Goal: Find specific page/section: Find specific page/section

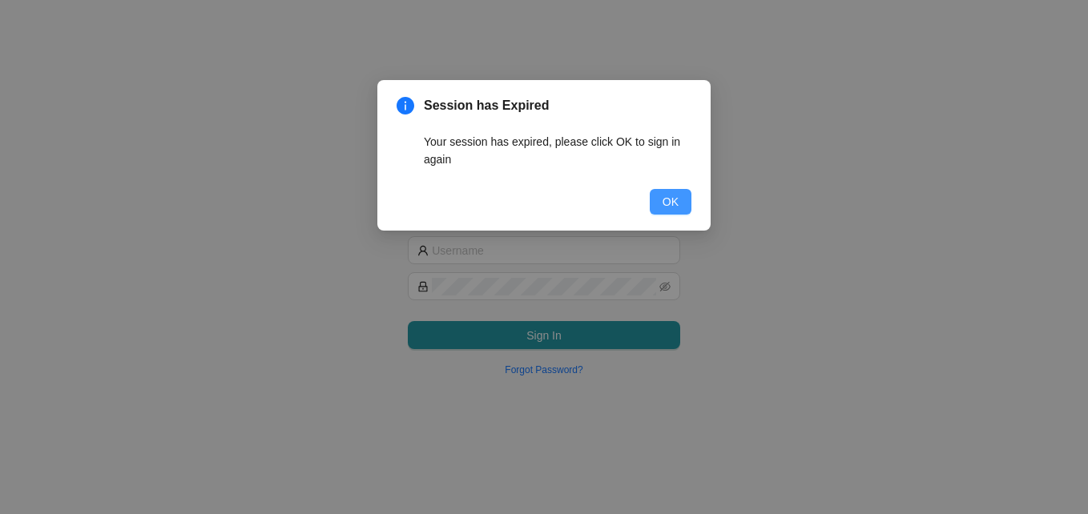
click at [681, 199] on button "OK" at bounding box center [671, 202] width 42 height 26
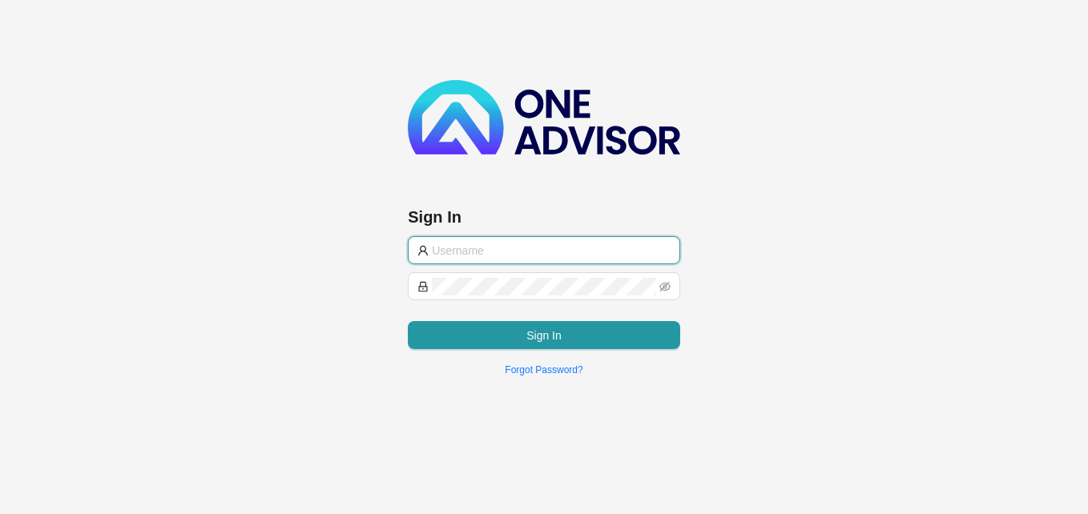
click at [535, 245] on input "text" at bounding box center [551, 251] width 239 height 18
type input "[PERSON_NAME][EMAIL_ADDRESS][PERSON_NAME][PERSON_NAME][DOMAIN_NAME]"
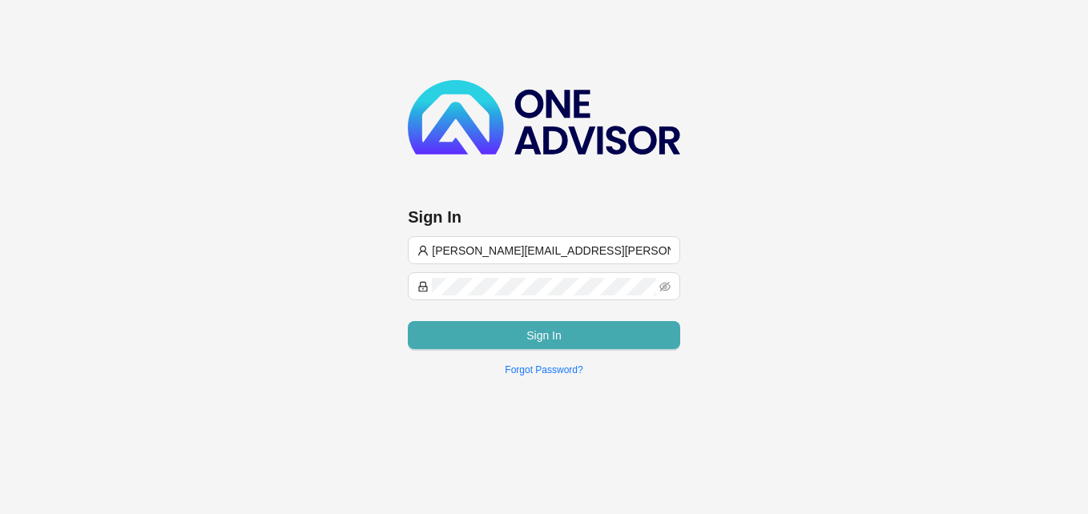
click at [587, 326] on button "Sign In" at bounding box center [544, 335] width 272 height 28
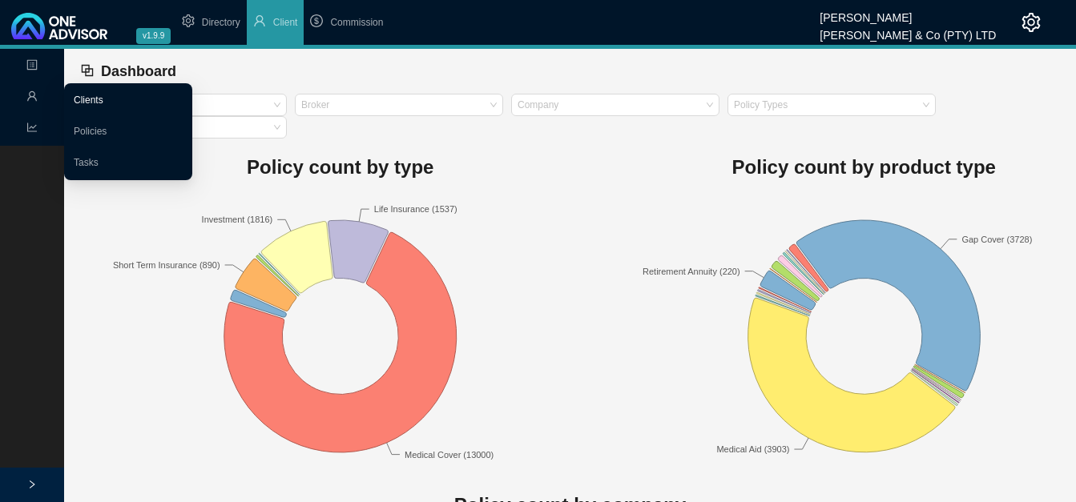
click at [103, 100] on link "Clients" at bounding box center [89, 100] width 30 height 11
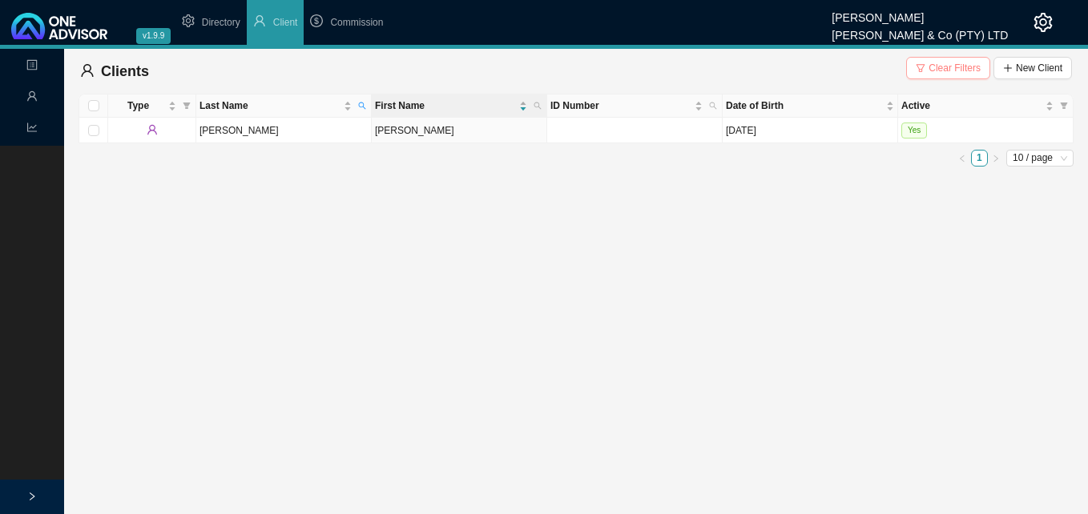
click at [930, 57] on button "Clear Filters" at bounding box center [948, 68] width 84 height 22
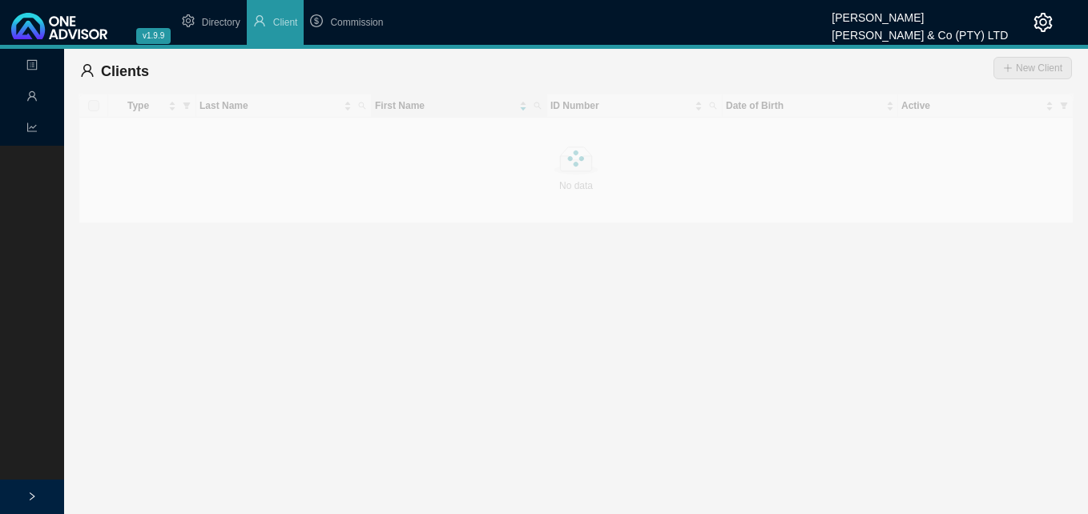
click at [933, 64] on div "Clients New Client" at bounding box center [576, 71] width 992 height 32
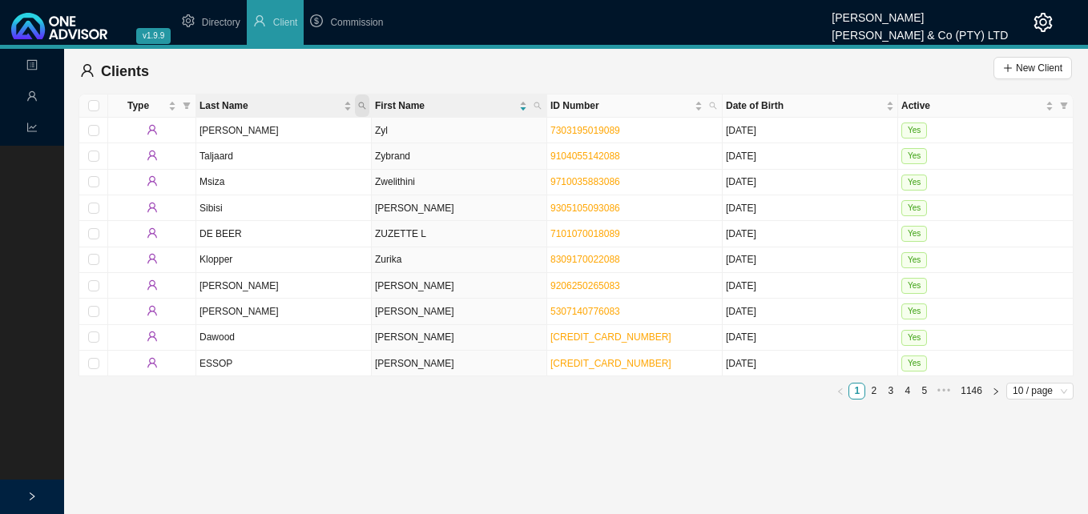
click at [358, 103] on icon "search" at bounding box center [362, 106] width 8 height 8
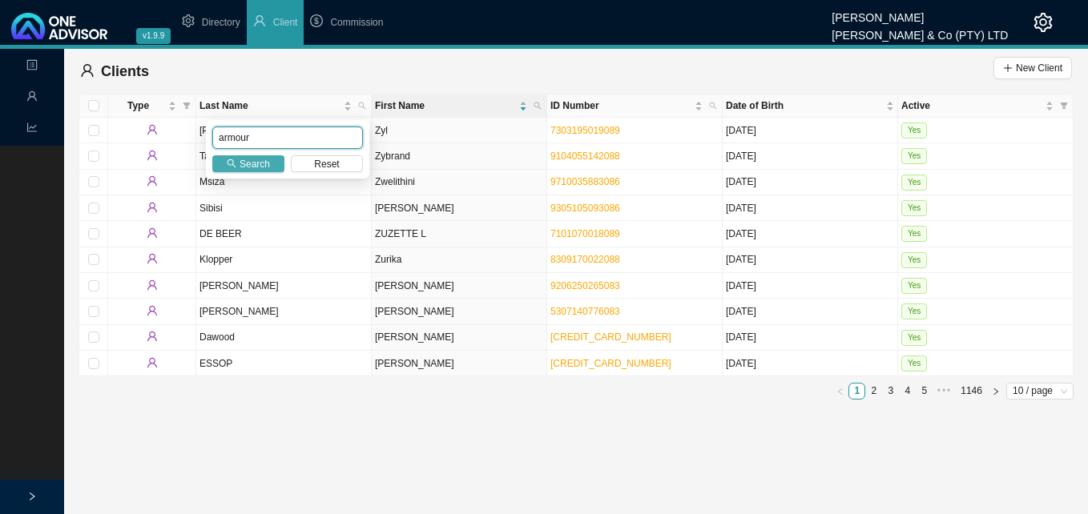
type input "armour"
click at [239, 162] on button "Search" at bounding box center [248, 163] width 72 height 17
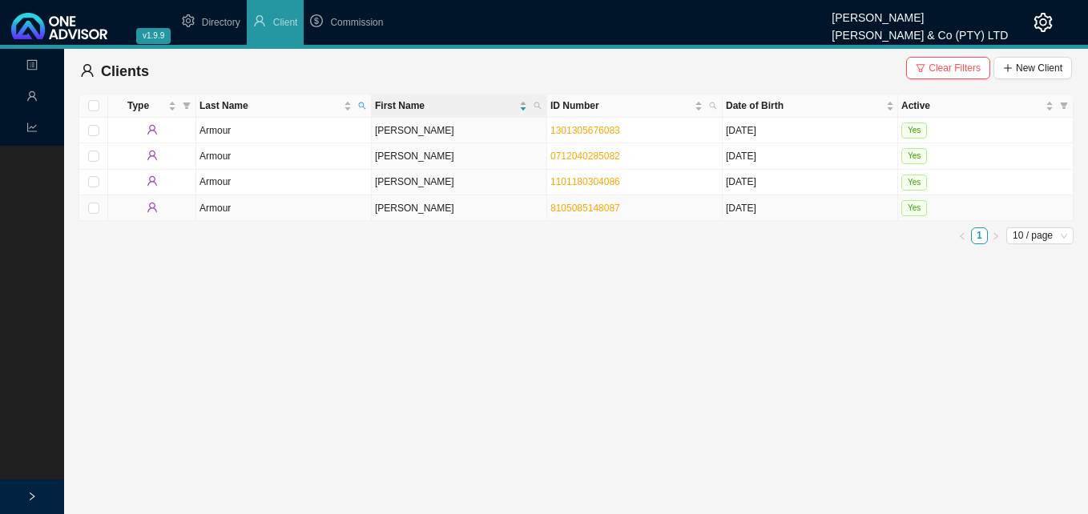
click at [505, 210] on td "[PERSON_NAME]" at bounding box center [459, 209] width 175 height 26
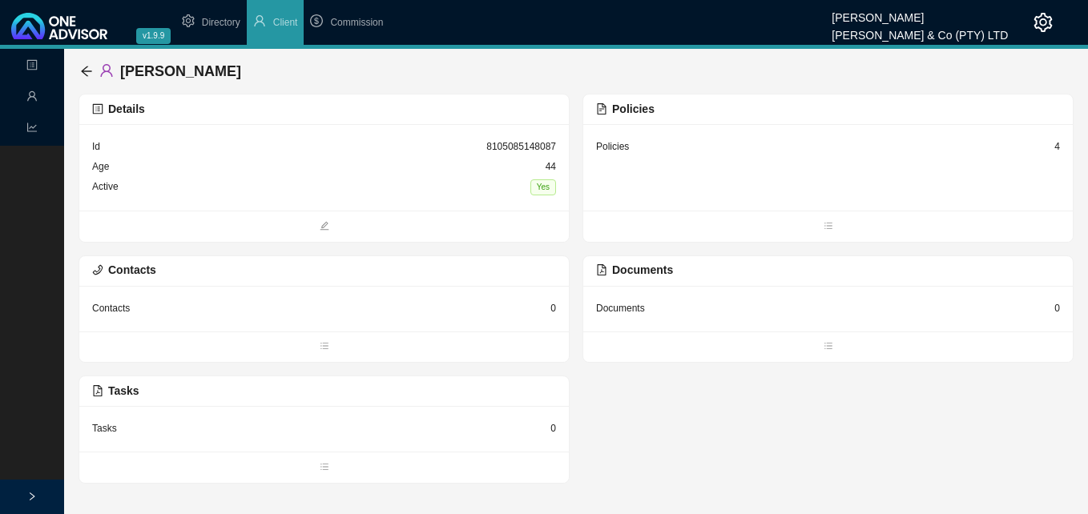
click at [1060, 145] on div "Policies 4" at bounding box center [828, 167] width 490 height 87
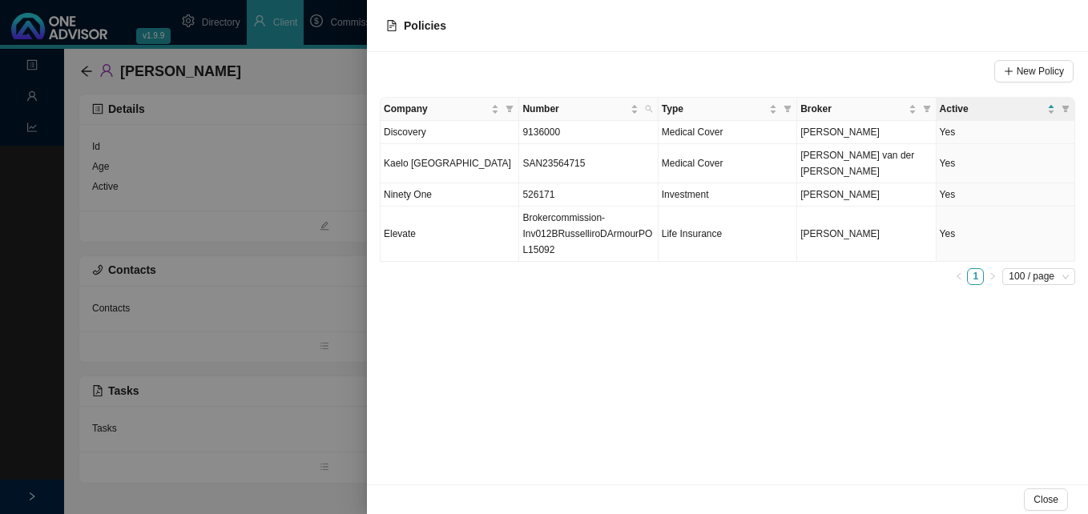
click at [322, 360] on div at bounding box center [544, 257] width 1088 height 514
